Goal: Navigation & Orientation: Find specific page/section

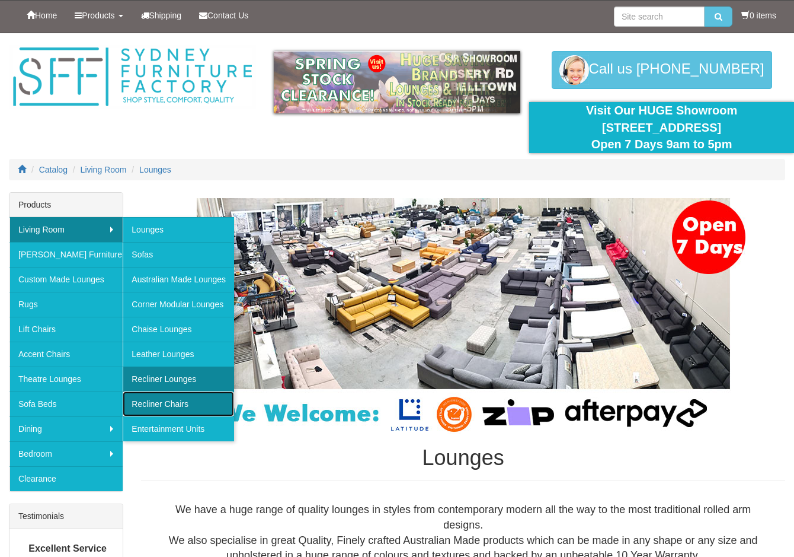
click at [162, 406] on link "Recliner Chairs" at bounding box center [178, 403] width 111 height 25
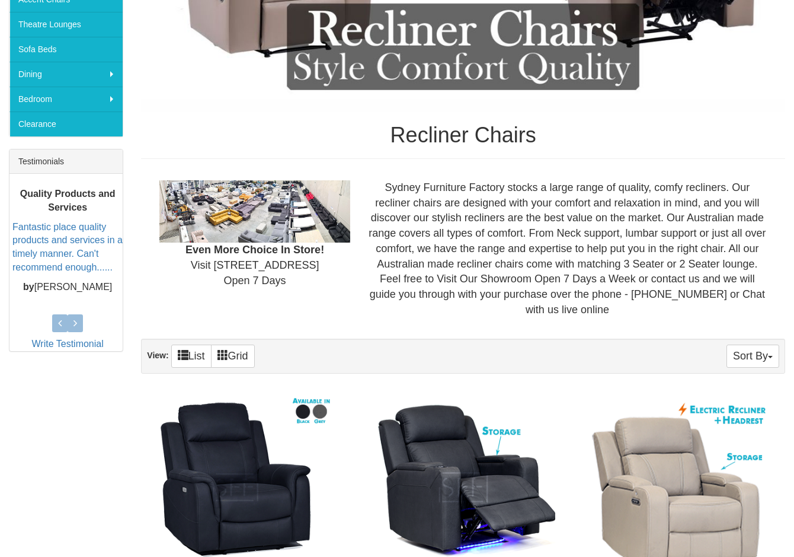
scroll to position [135, 0]
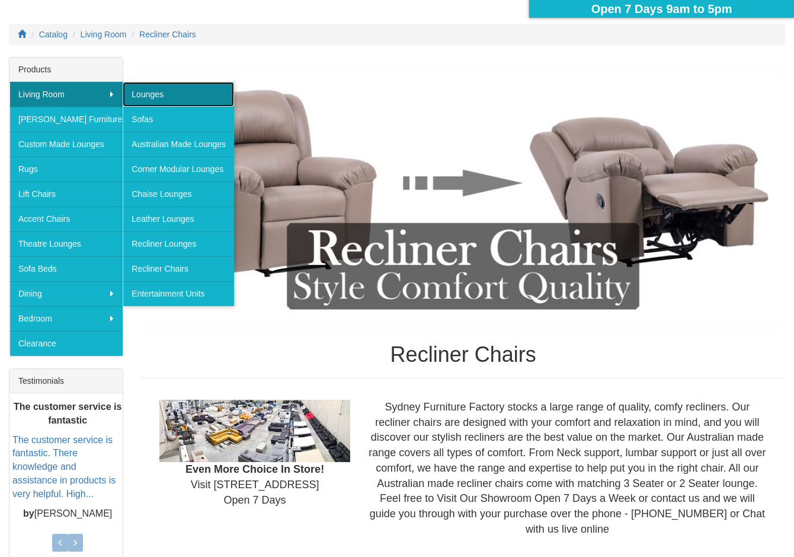
click at [181, 90] on link "Lounges" at bounding box center [178, 94] width 111 height 25
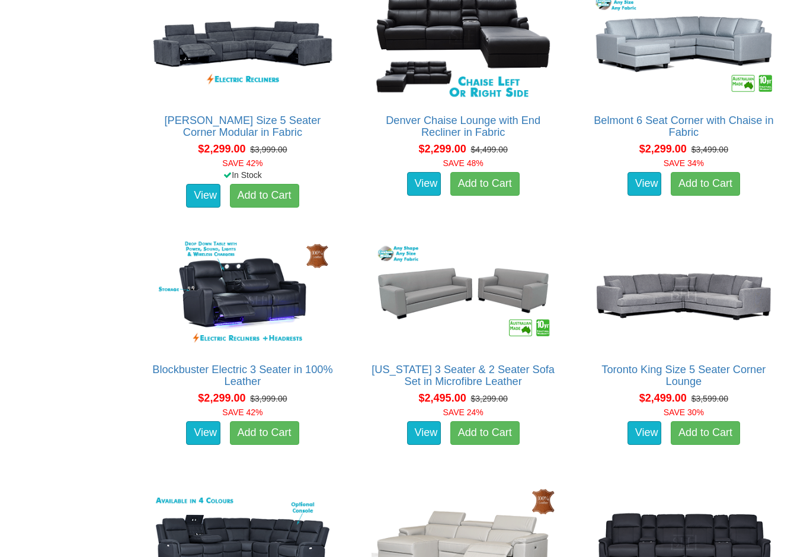
scroll to position [2194, 0]
